Goal: Task Accomplishment & Management: Complete application form

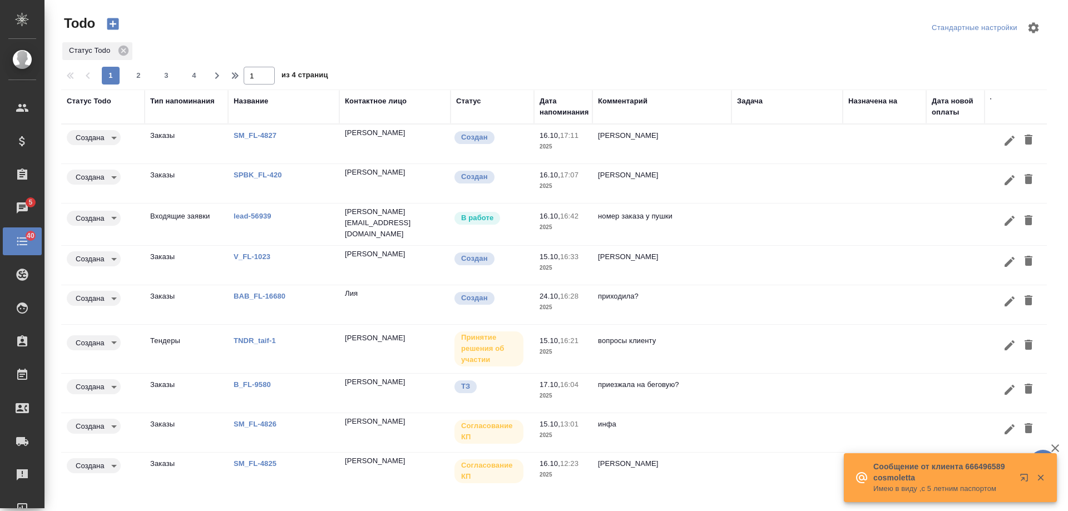
click at [252, 340] on link "TNDR_taif-1" at bounding box center [255, 340] width 42 height 8
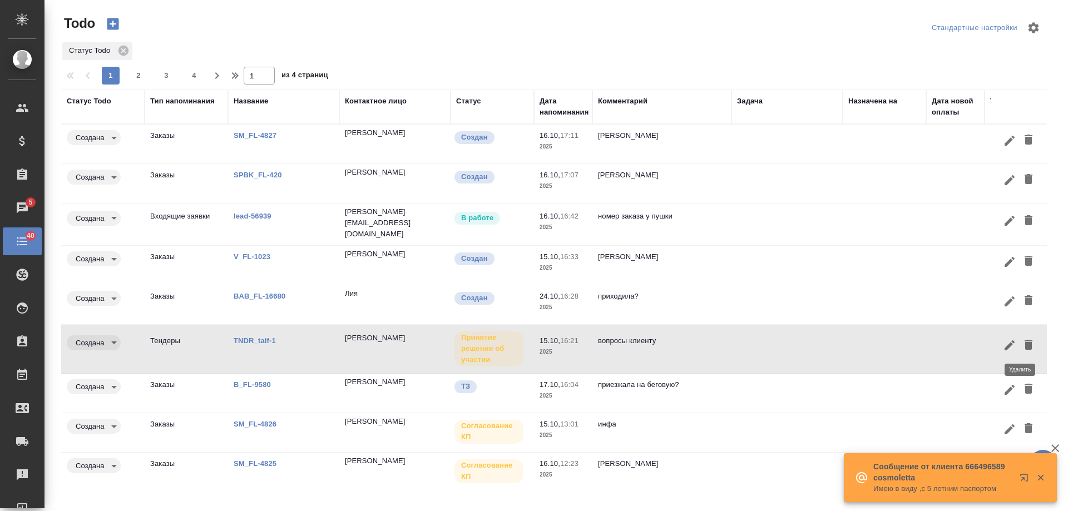
click at [1024, 346] on icon "button" at bounding box center [1028, 345] width 8 height 10
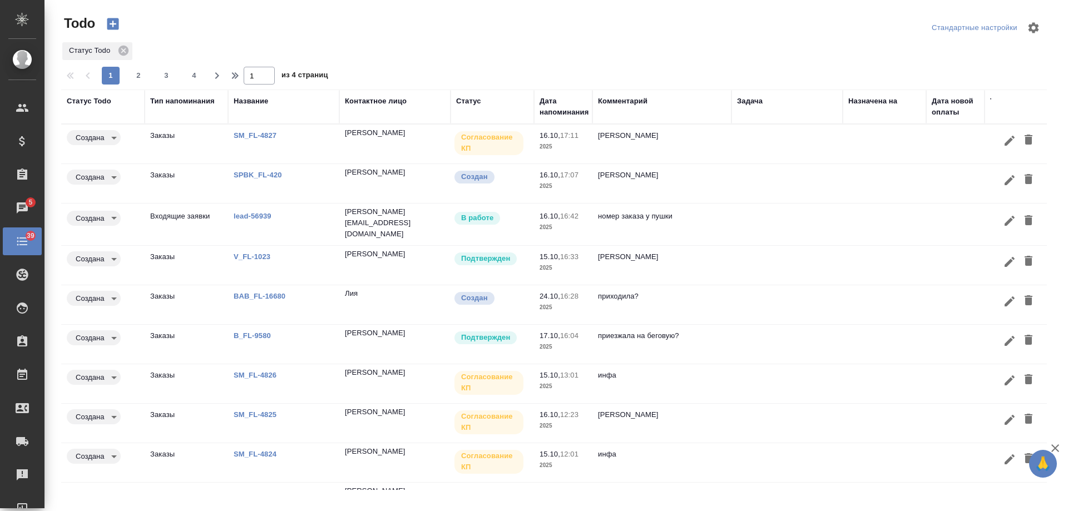
click at [259, 337] on link "B_FL-9580" at bounding box center [252, 335] width 37 height 8
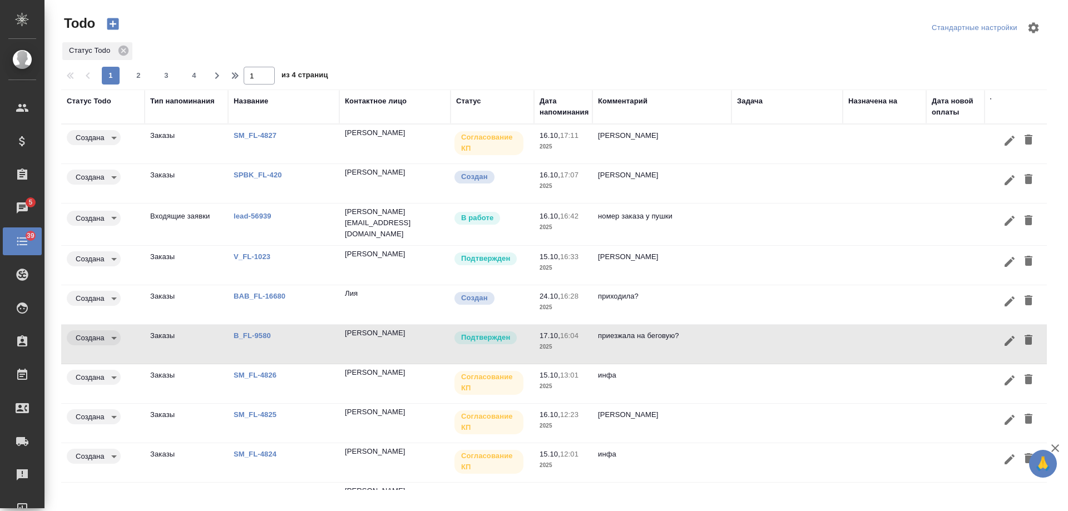
click at [243, 333] on link "B_FL-9580" at bounding box center [252, 335] width 37 height 8
click at [1024, 343] on icon "button" at bounding box center [1028, 339] width 13 height 13
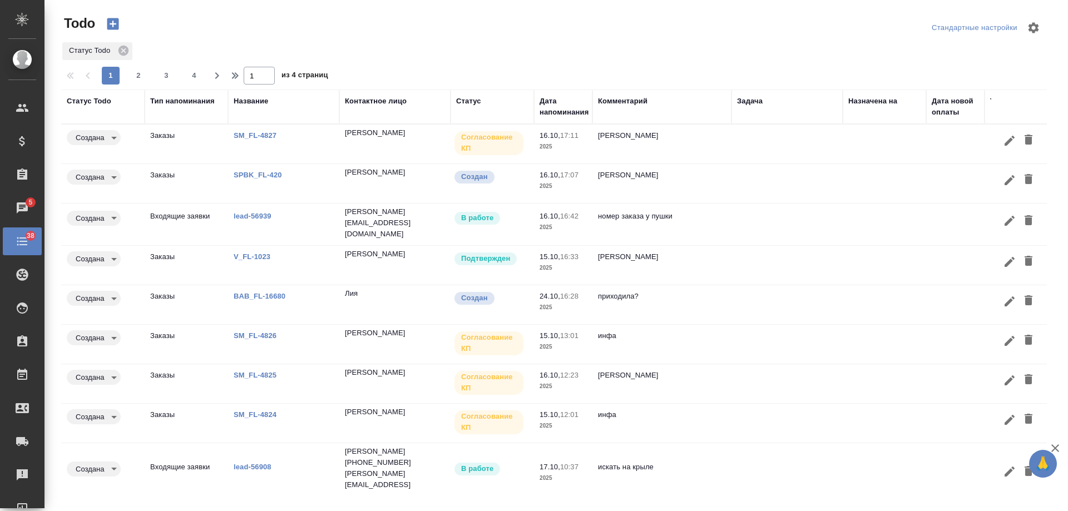
click at [702, 263] on td "инфа вотс" at bounding box center [661, 265] width 139 height 39
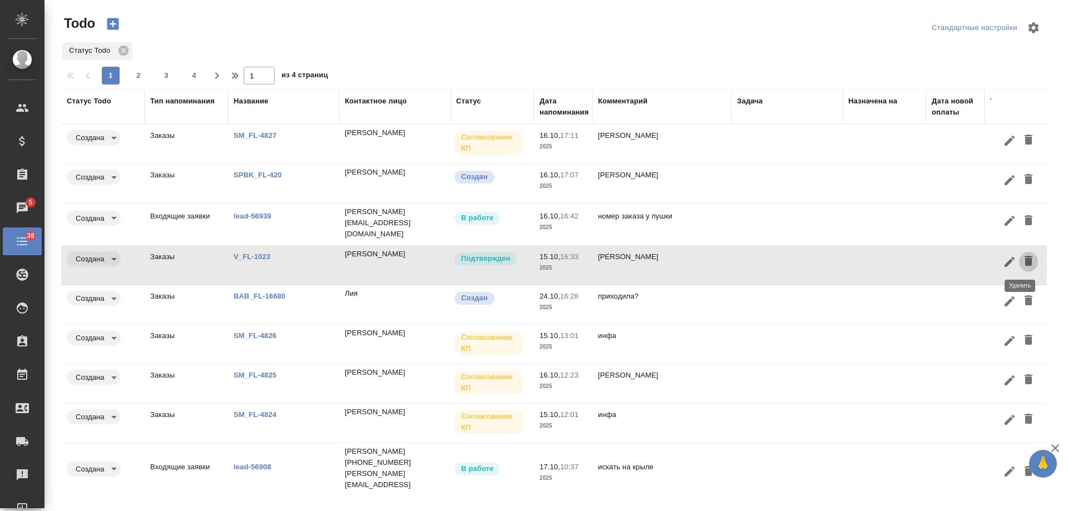
click at [1024, 264] on icon "button" at bounding box center [1028, 260] width 13 height 13
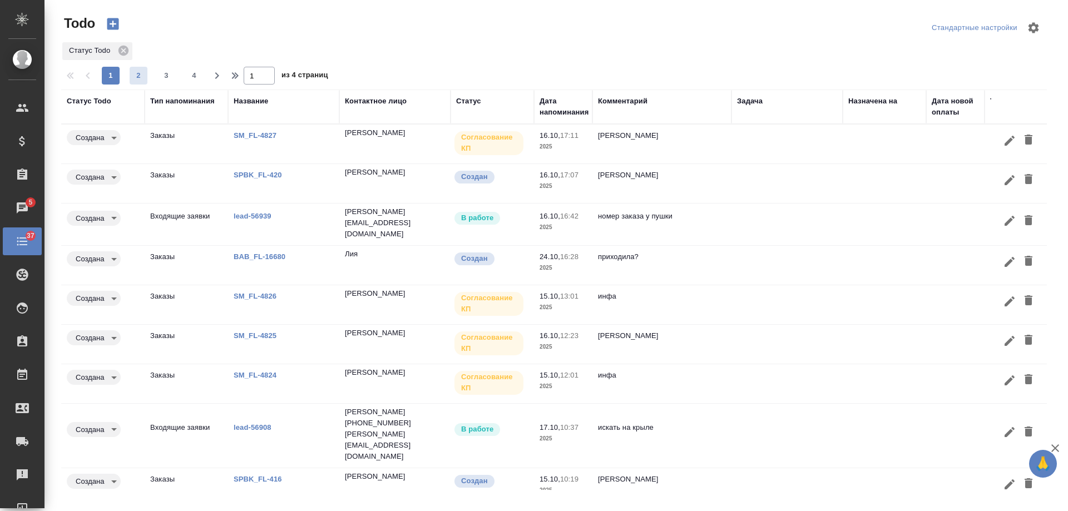
click at [138, 78] on span "2" at bounding box center [139, 75] width 18 height 11
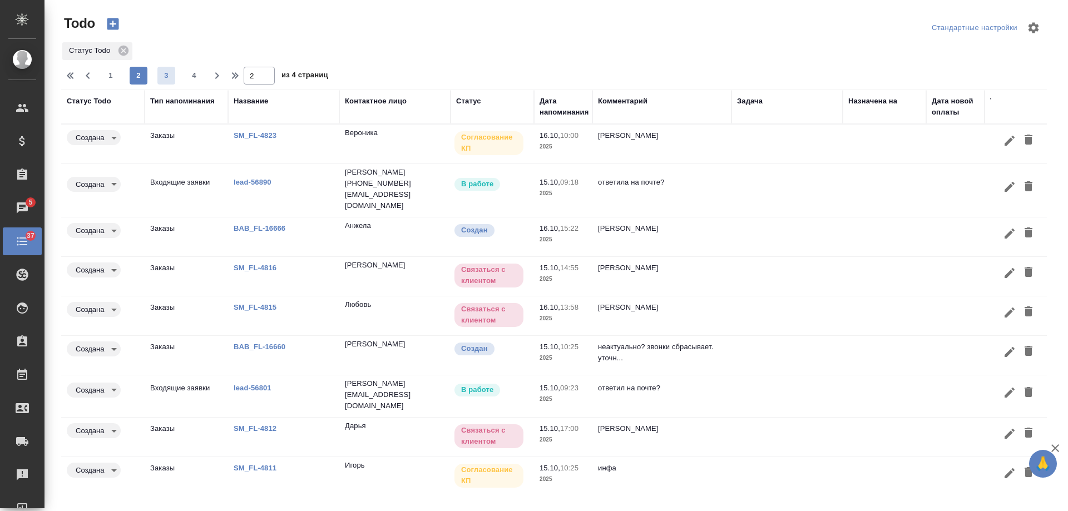
click at [174, 76] on span "3" at bounding box center [166, 75] width 18 height 11
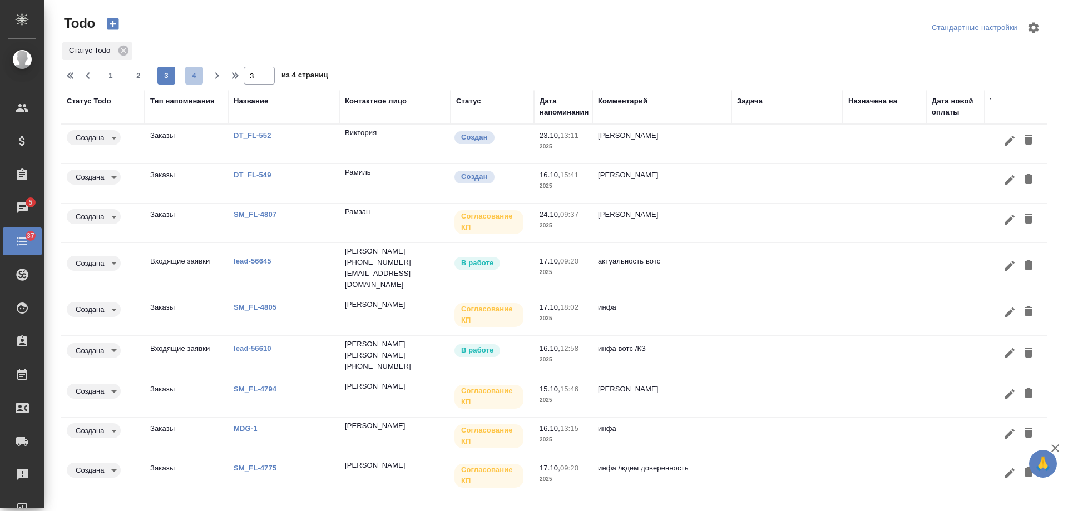
click at [189, 78] on span "4" at bounding box center [194, 75] width 18 height 11
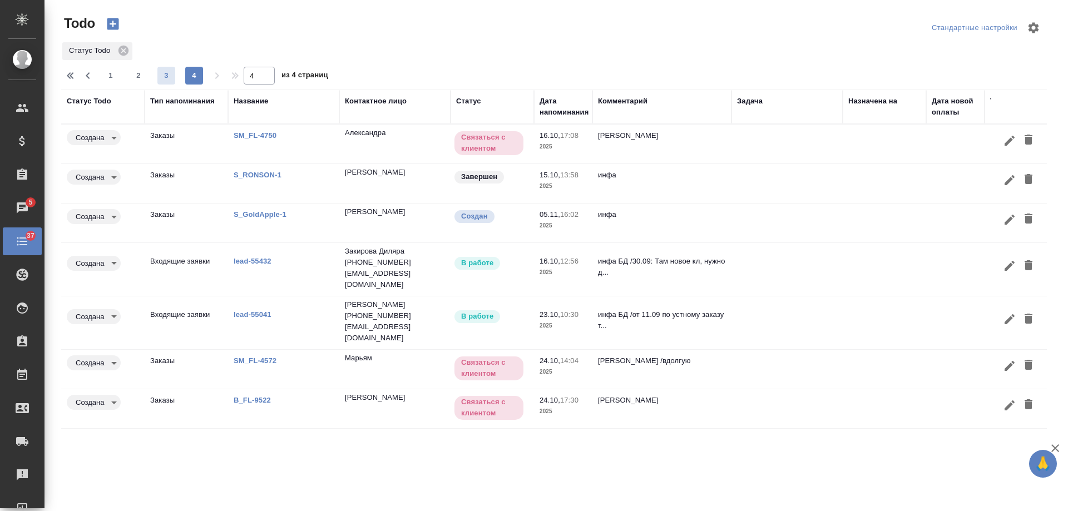
click at [168, 77] on span "3" at bounding box center [166, 75] width 18 height 11
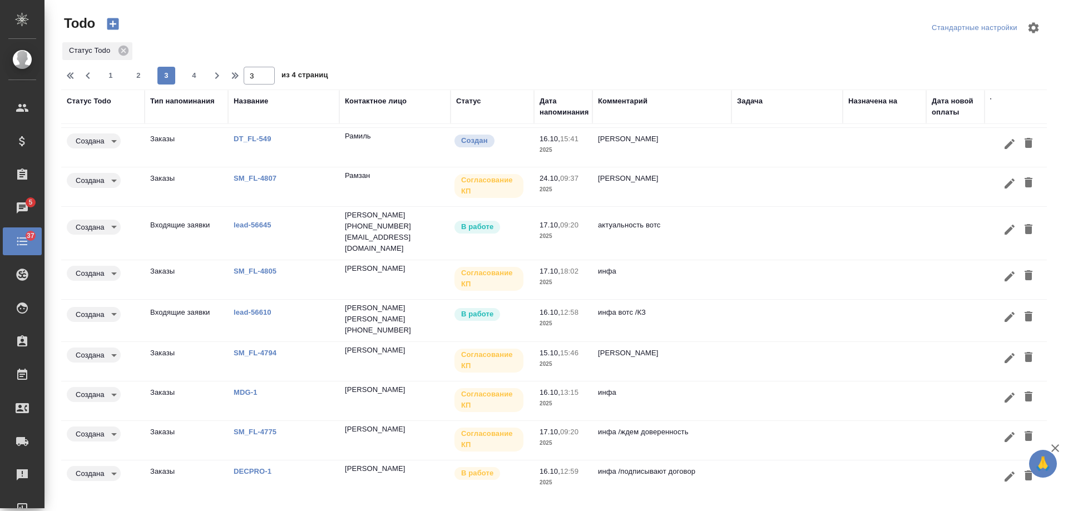
scroll to position [52, 0]
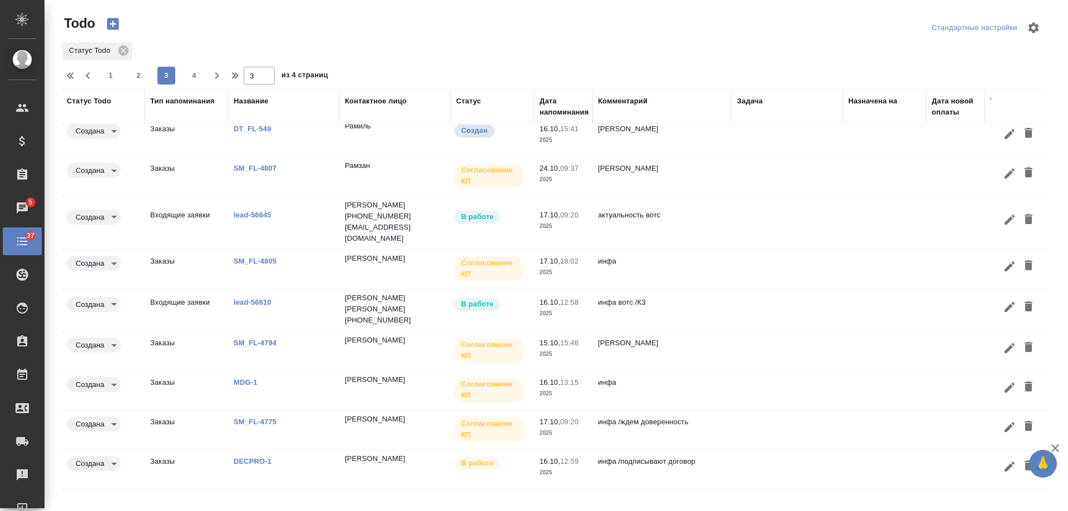
click at [261, 457] on link "DECPRO-1" at bounding box center [253, 461] width 38 height 8
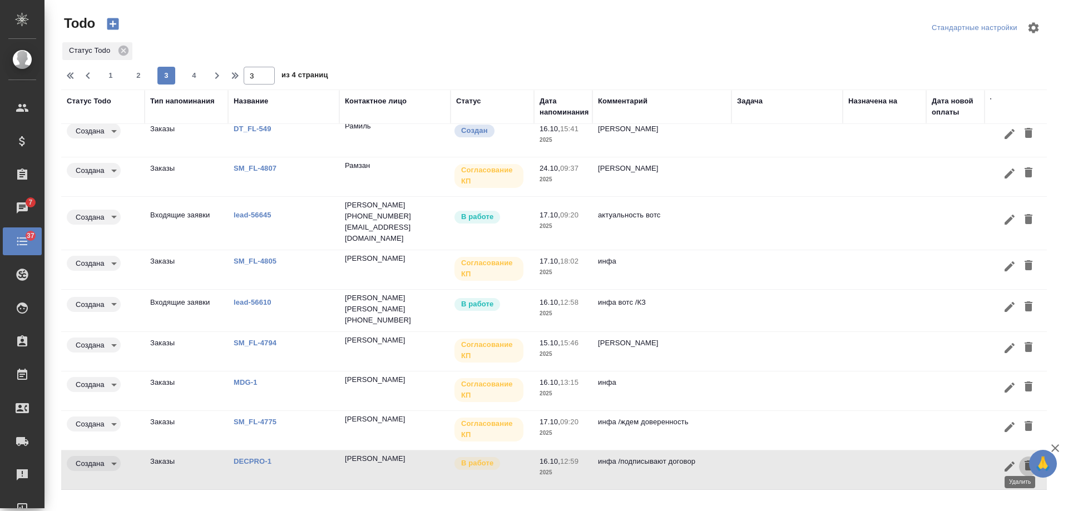
click at [1024, 460] on icon "button" at bounding box center [1028, 465] width 8 height 10
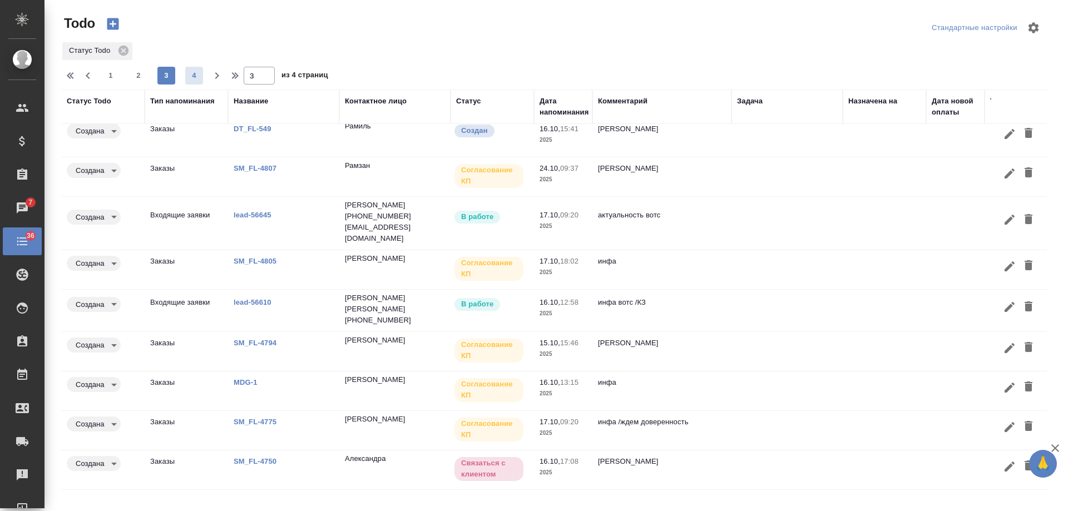
click at [195, 73] on span "4" at bounding box center [194, 75] width 18 height 11
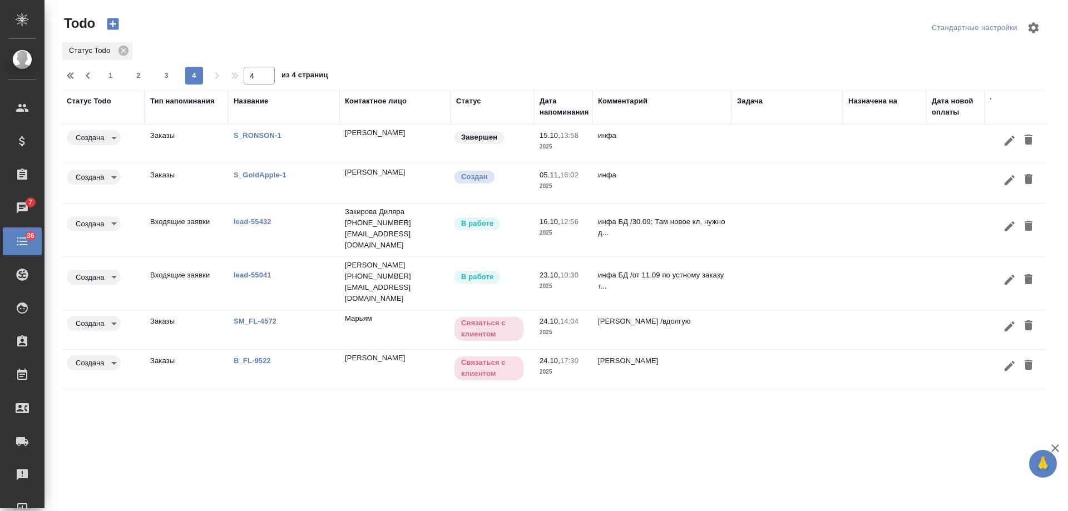
scroll to position [0, 0]
click at [114, 78] on span "1" at bounding box center [111, 75] width 18 height 11
type input "1"
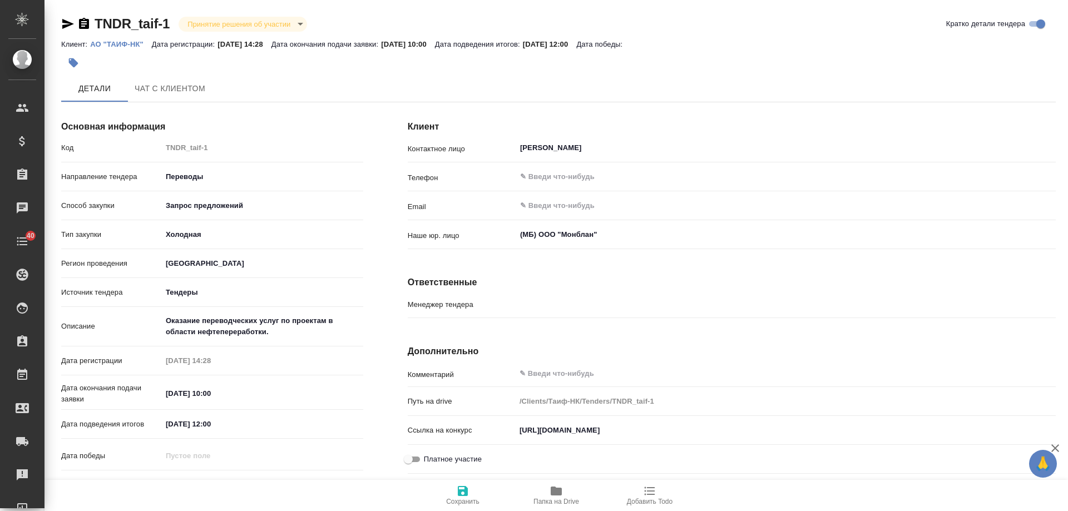
type input "Гудина Александра"
click at [256, 27] on body "🙏 .cls-1 fill:#fff; AWATERA Gudina Alexandra Клиенты Спецификации Заказы Чаты 4…" at bounding box center [534, 255] width 1068 height 511
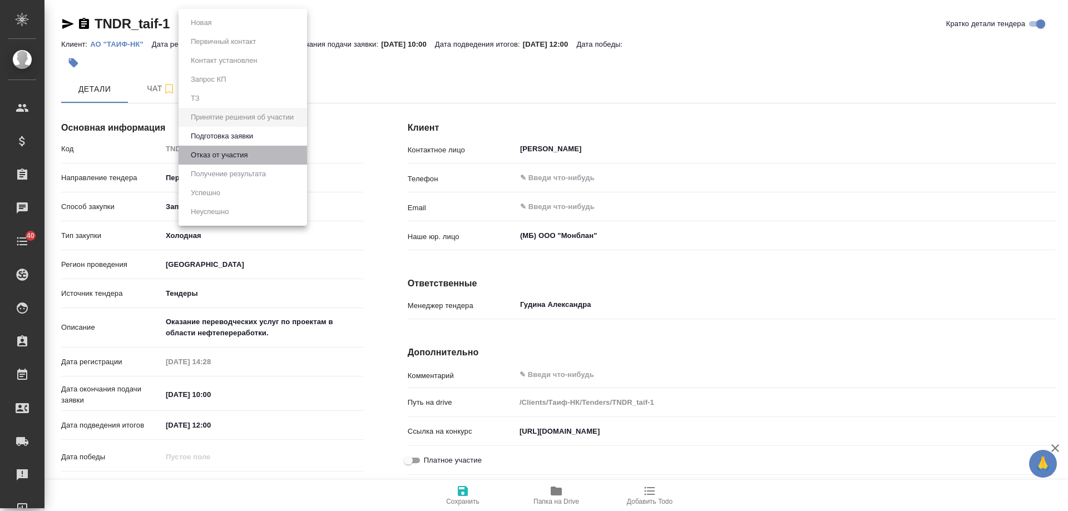
click at [231, 152] on button "Отказ от участия" at bounding box center [218, 155] width 63 height 12
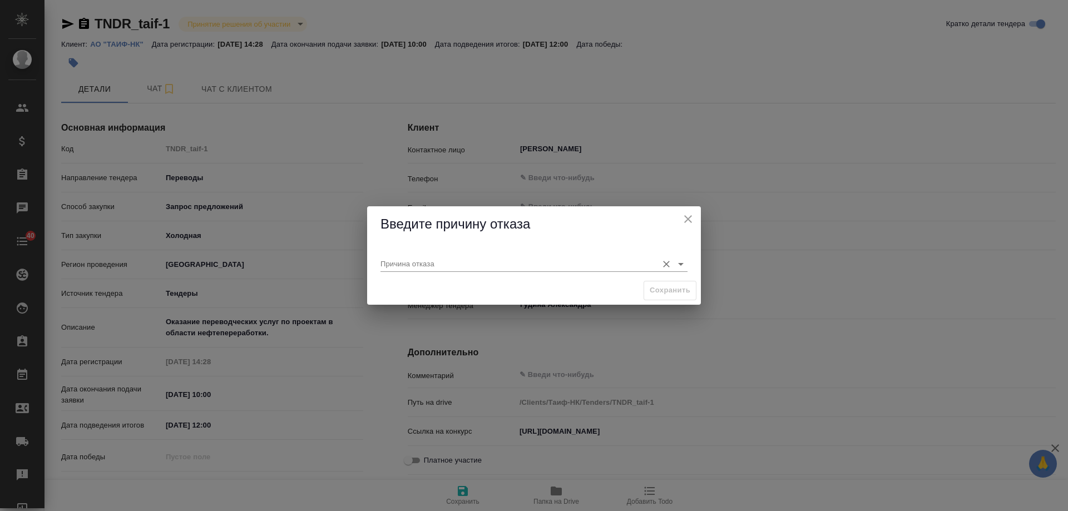
click at [415, 259] on input "Причина отказа" at bounding box center [515, 263] width 271 height 15
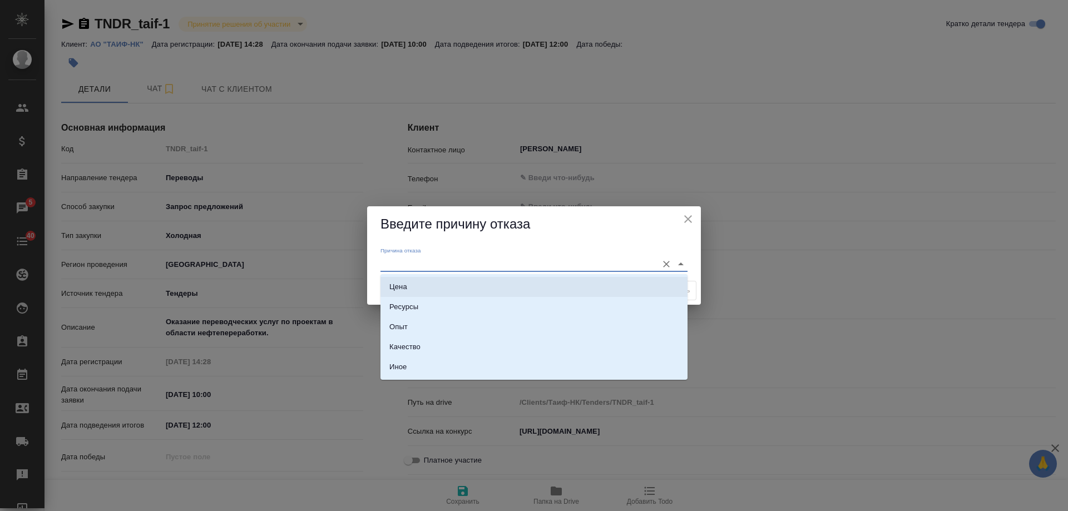
click at [407, 287] on li "Цена" at bounding box center [533, 287] width 307 height 20
type input "Цена"
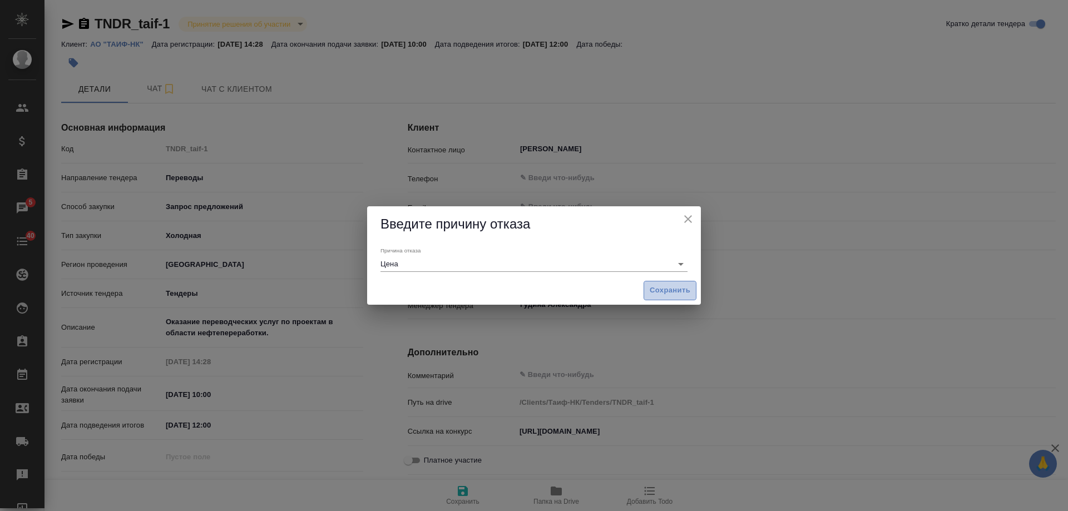
click at [666, 292] on span "Сохранить" at bounding box center [670, 290] width 41 height 13
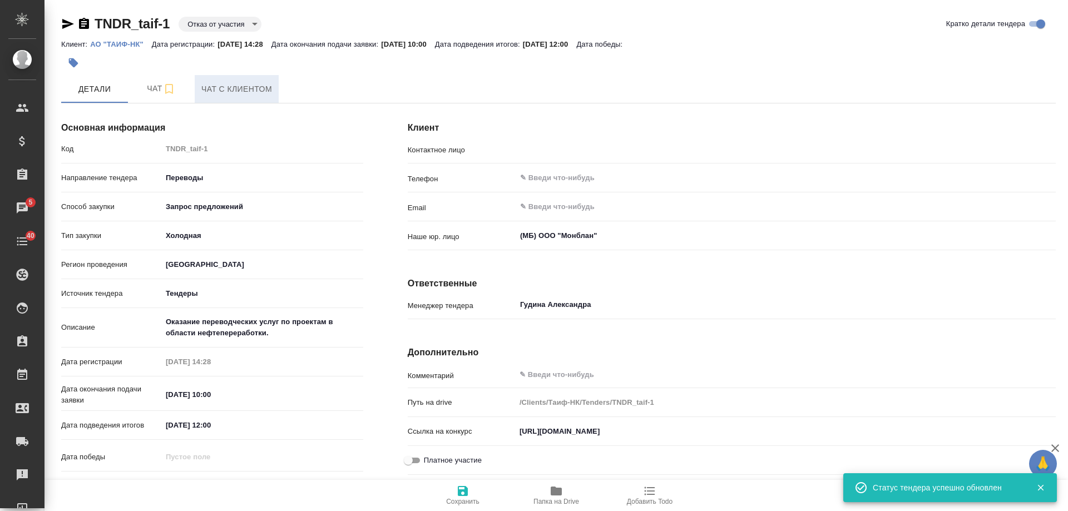
type input "Федорова Анастасия Сергеевна"
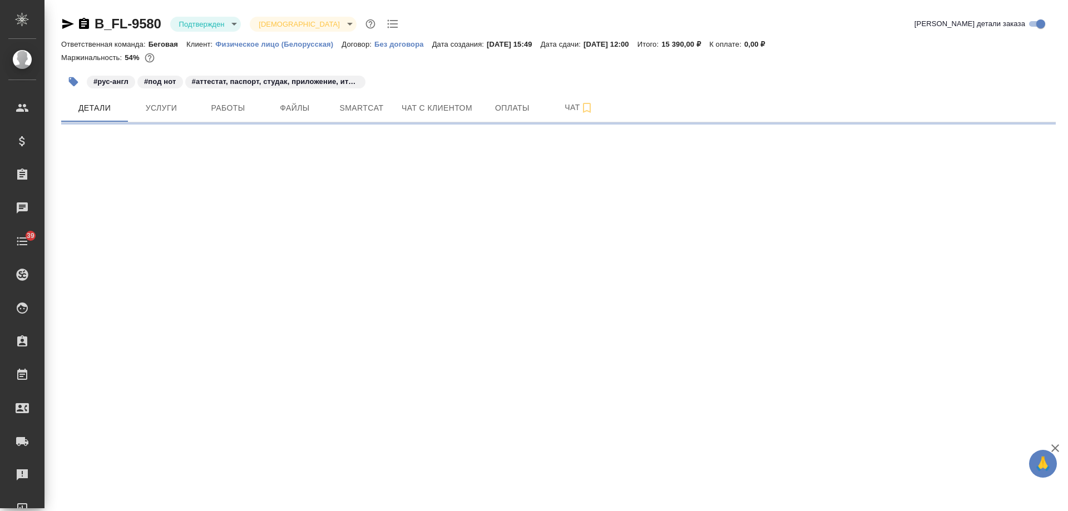
select select "RU"
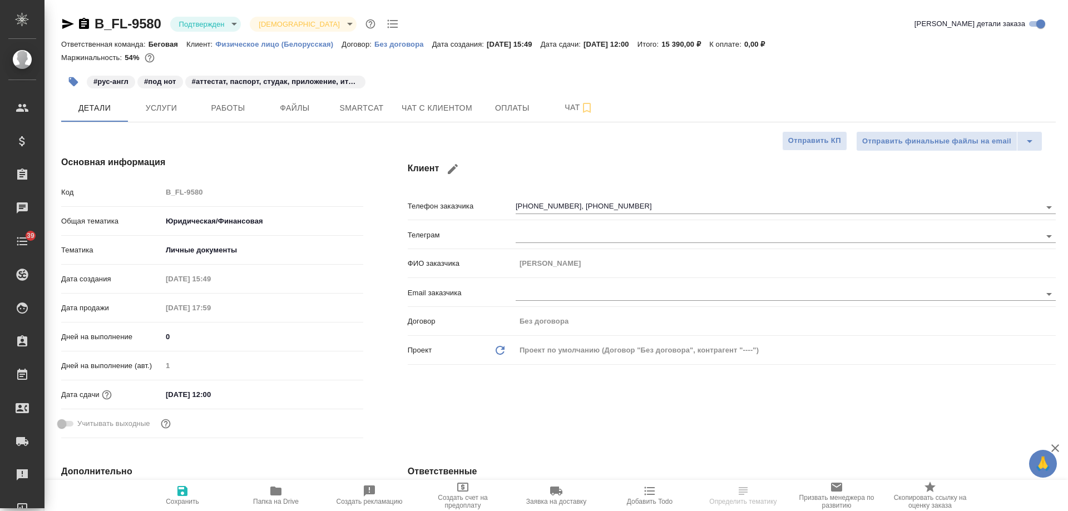
type textarea "x"
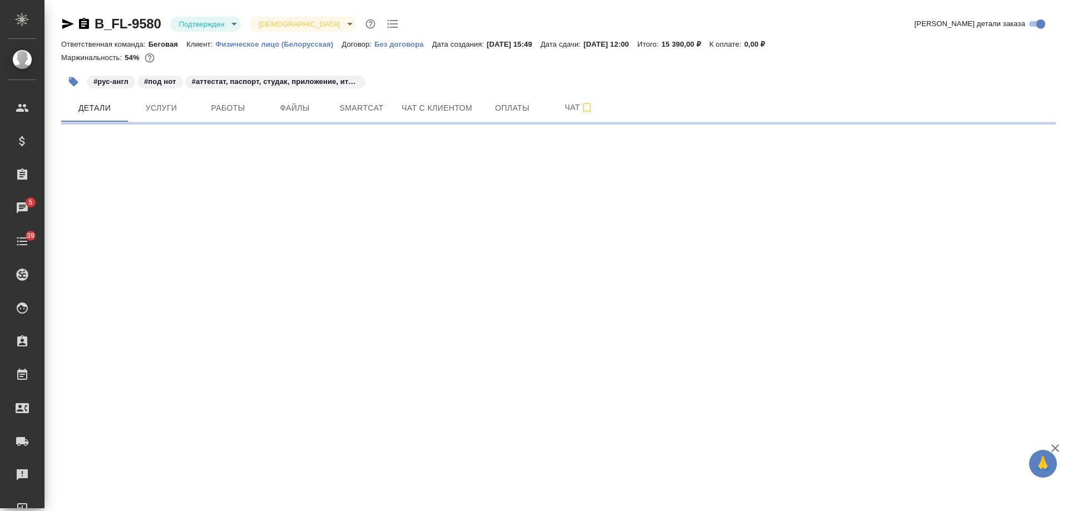
select select "RU"
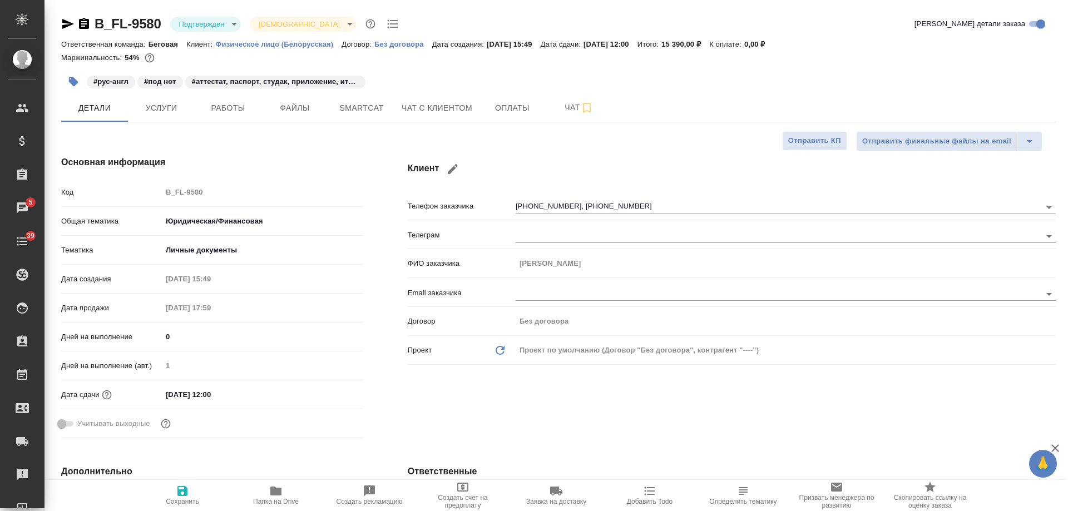
type textarea "x"
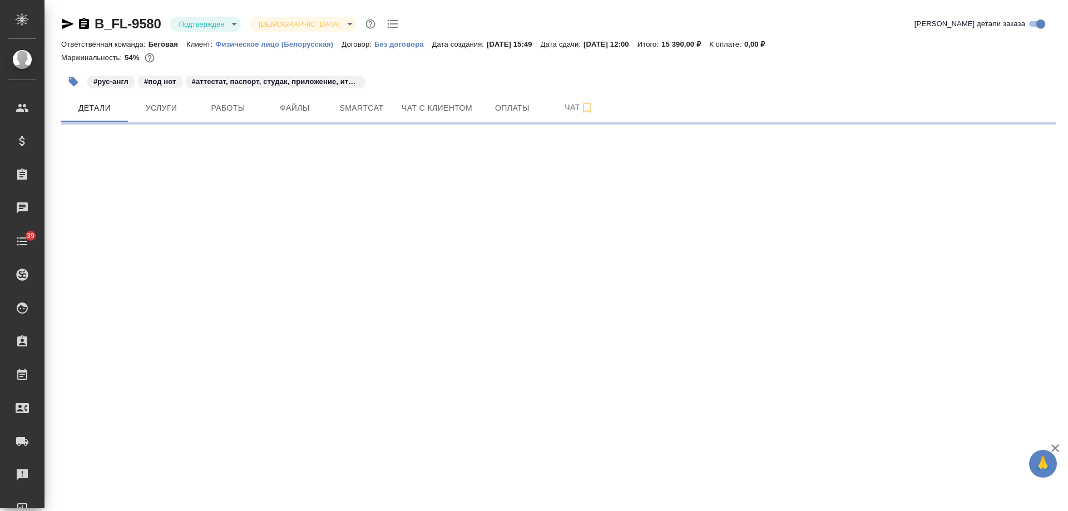
select select "RU"
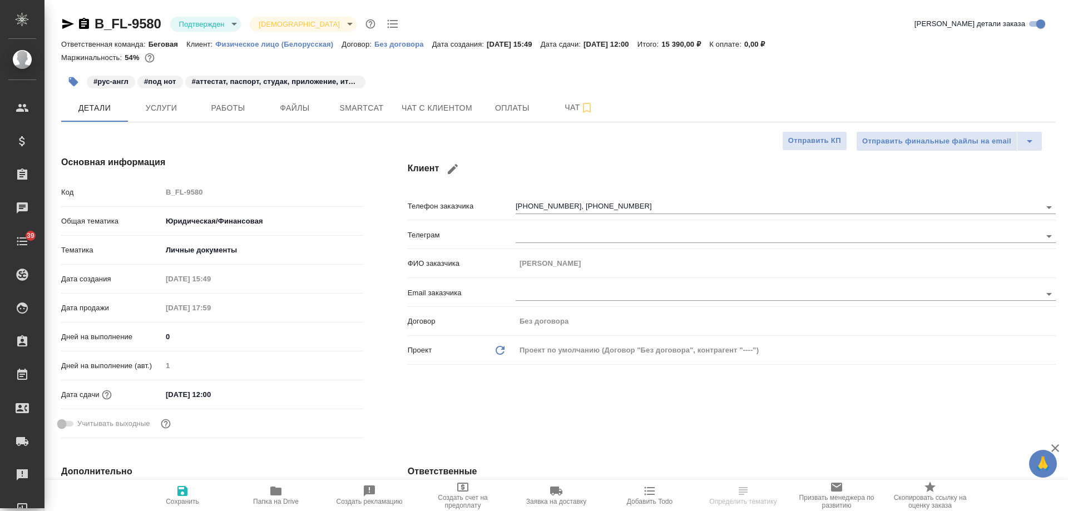
type textarea "x"
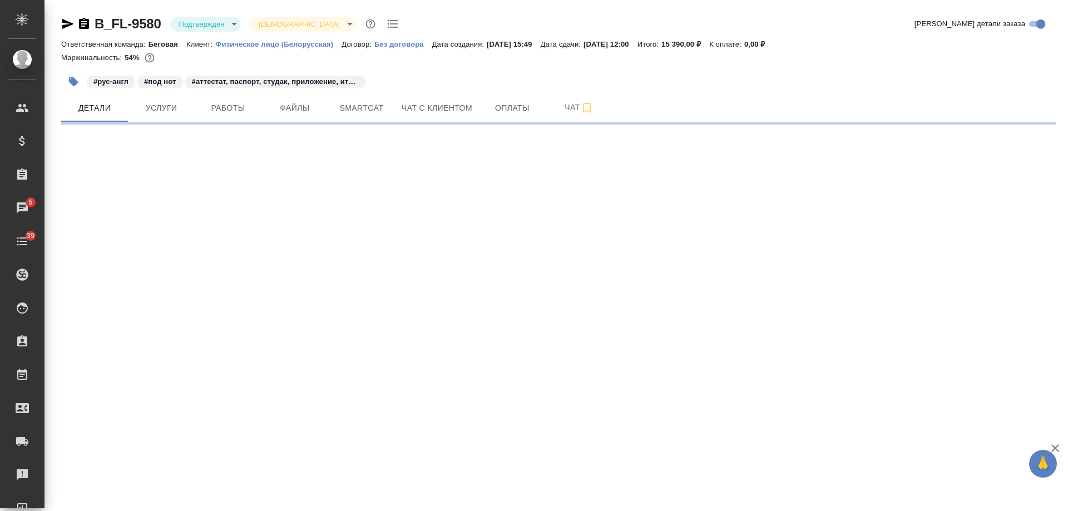
select select "RU"
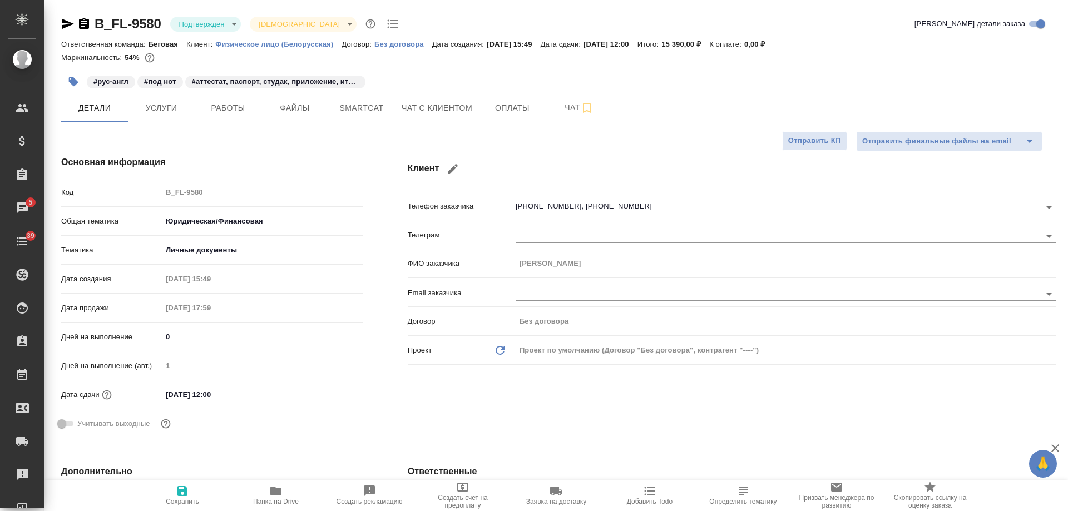
type textarea "x"
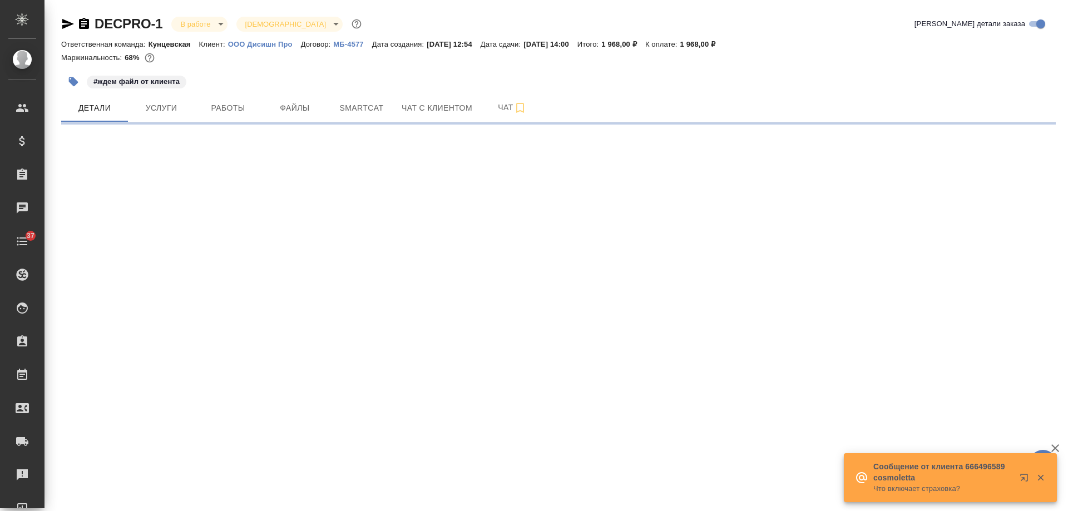
select select "RU"
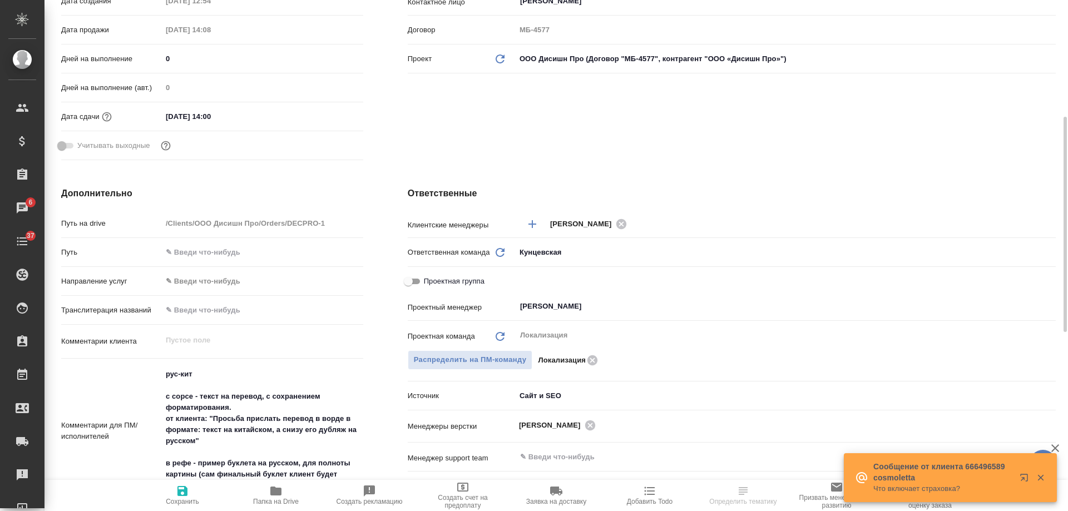
scroll to position [500, 0]
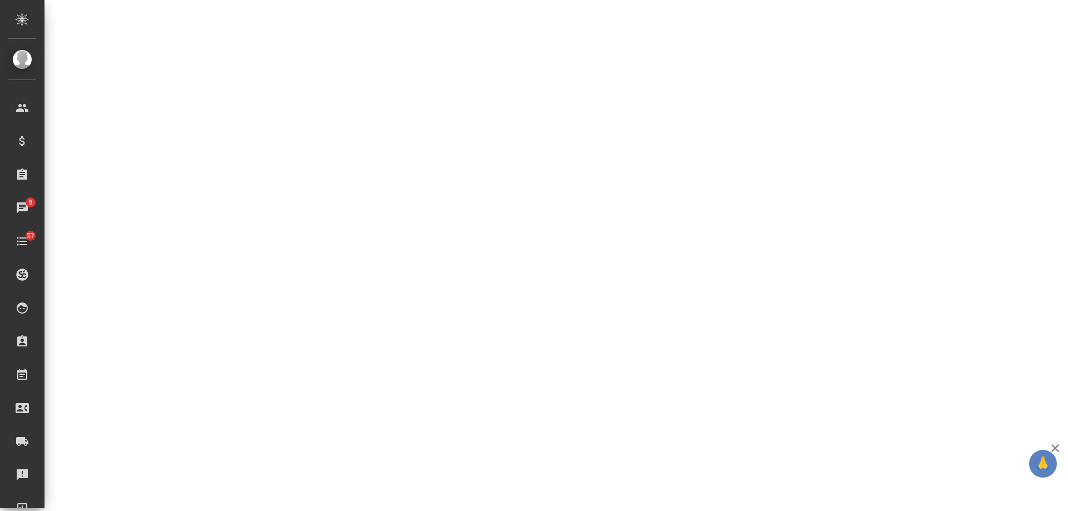
select select "RU"
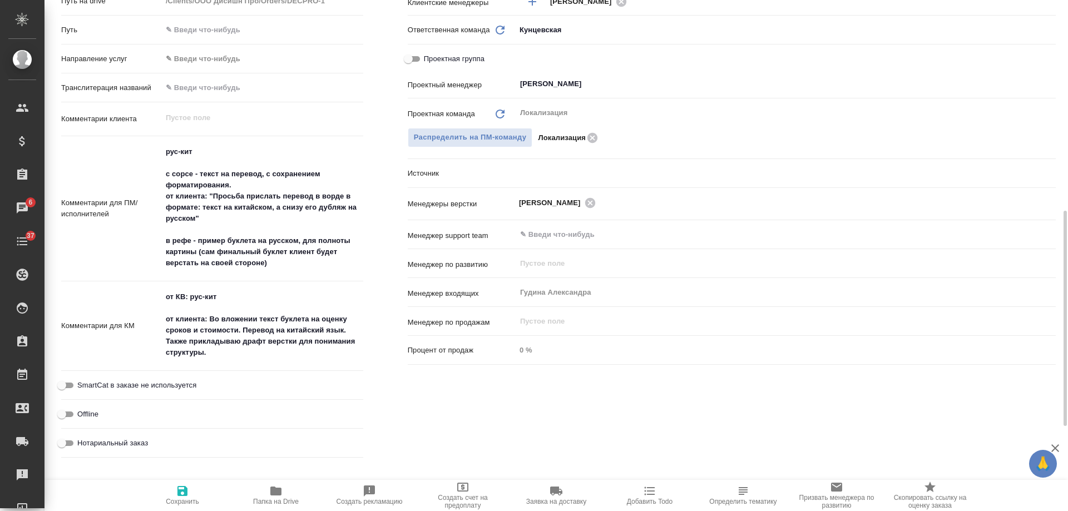
type textarea "x"
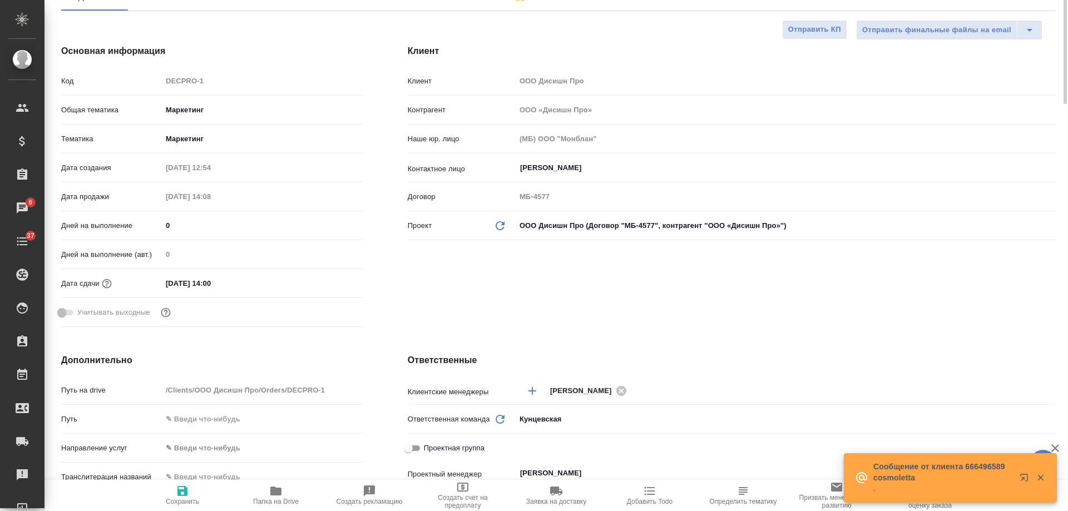
scroll to position [0, 0]
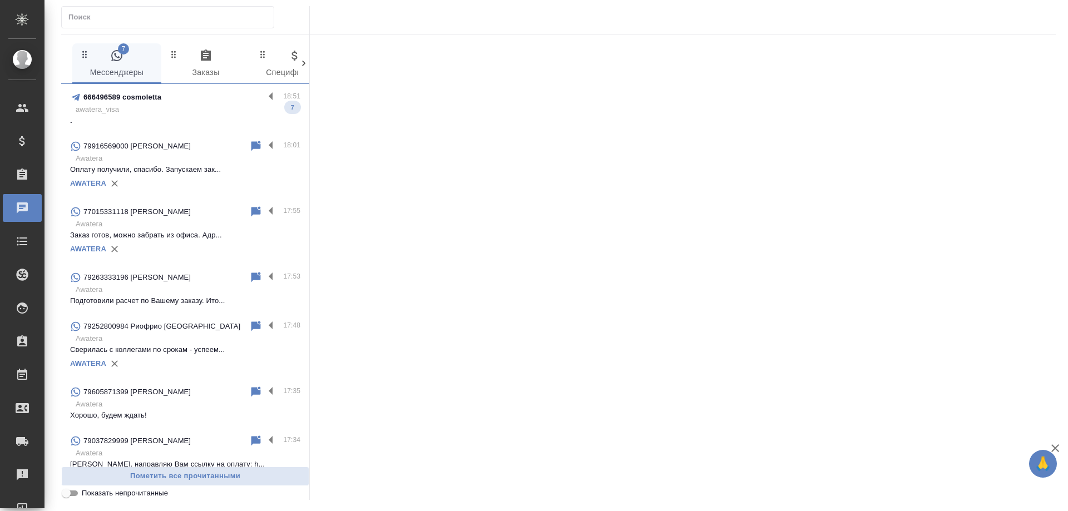
click at [180, 115] on p "awatera_visa" at bounding box center [188, 109] width 225 height 11
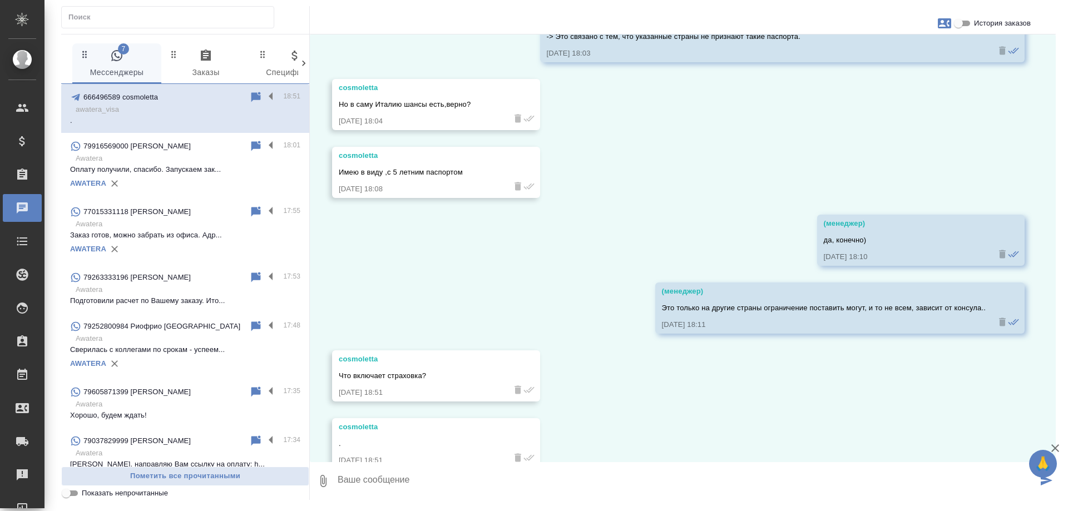
scroll to position [1872, 0]
